Goal: Check status: Check status

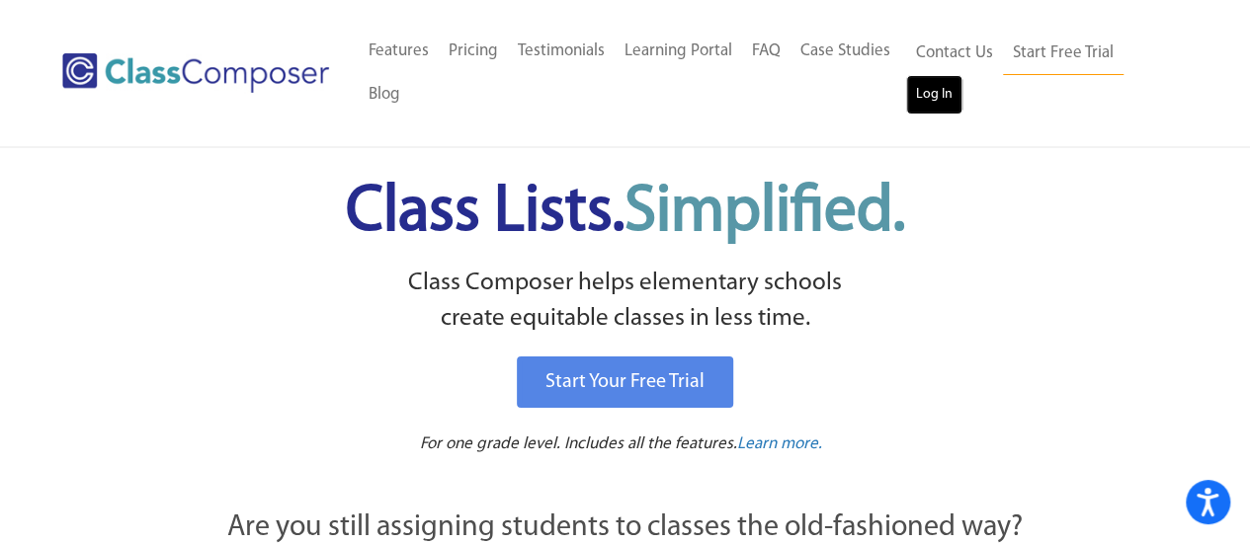
click at [941, 94] on link "Log In" at bounding box center [934, 95] width 56 height 40
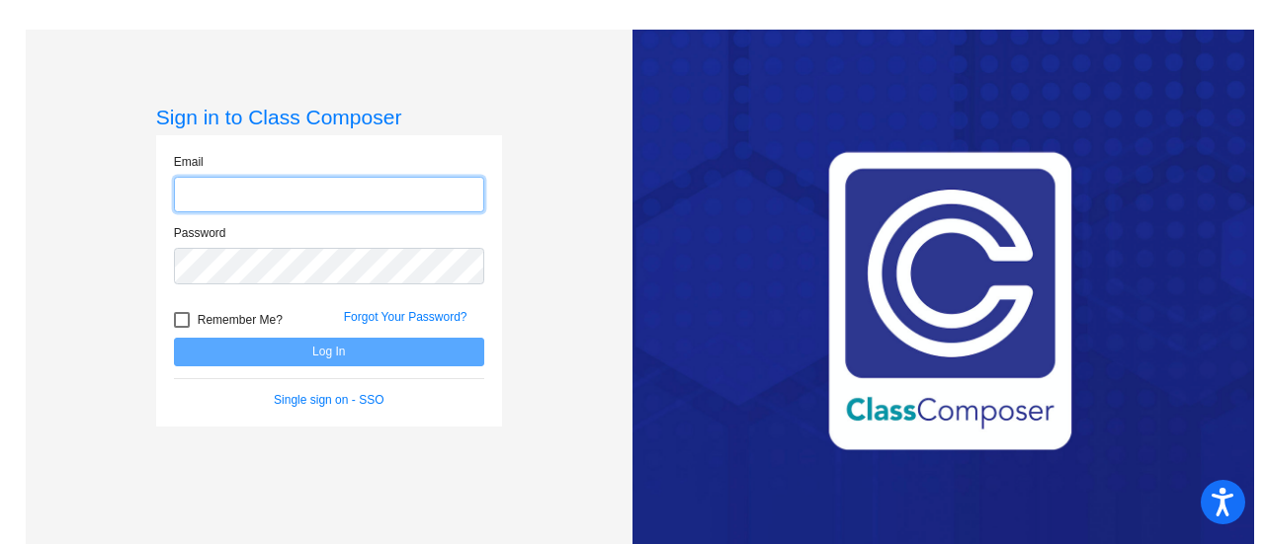
type input "[EMAIL_ADDRESS][PERSON_NAME][DOMAIN_NAME]"
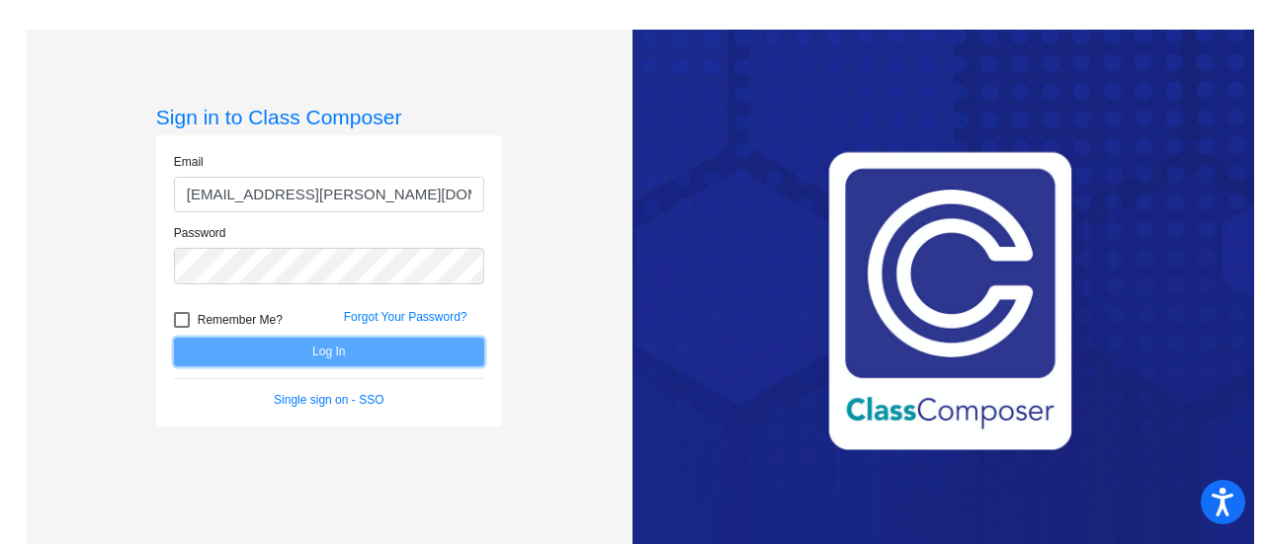
click at [277, 353] on button "Log In" at bounding box center [329, 352] width 310 height 29
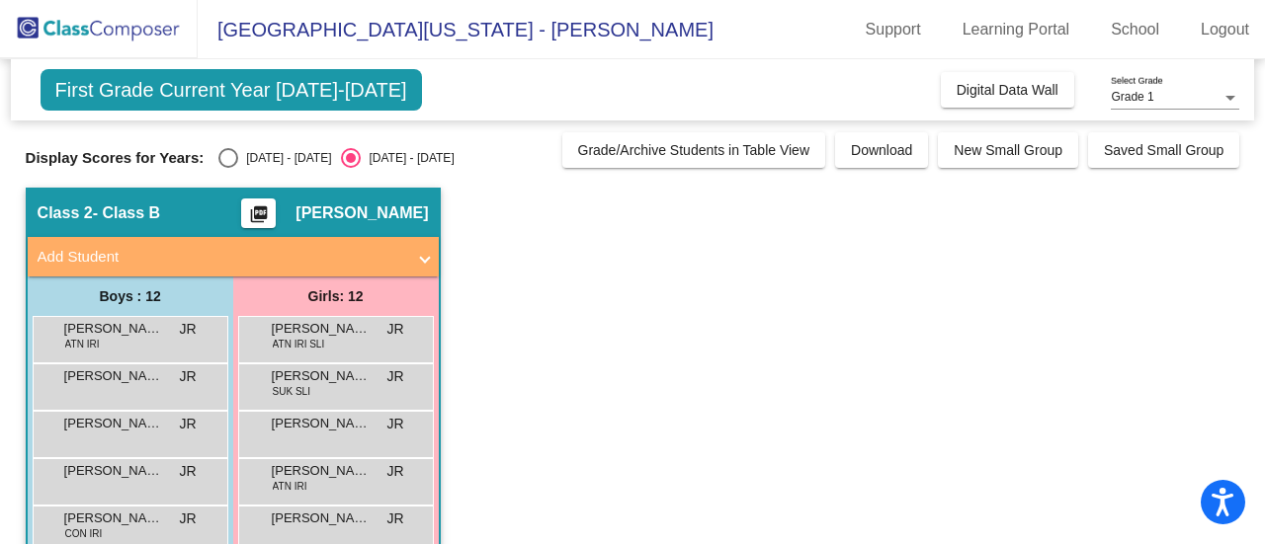
click at [231, 167] on div "First Grade Current Year [DATE]-[DATE] Add, Move, or Retain Students Off On Inc…" at bounding box center [633, 488] width 1214 height 858
click at [227, 157] on div "Select an option" at bounding box center [228, 158] width 20 height 20
click at [227, 168] on input "[DATE] - [DATE]" at bounding box center [227, 168] width 1 height 1
radio input "true"
